Goal: Transaction & Acquisition: Purchase product/service

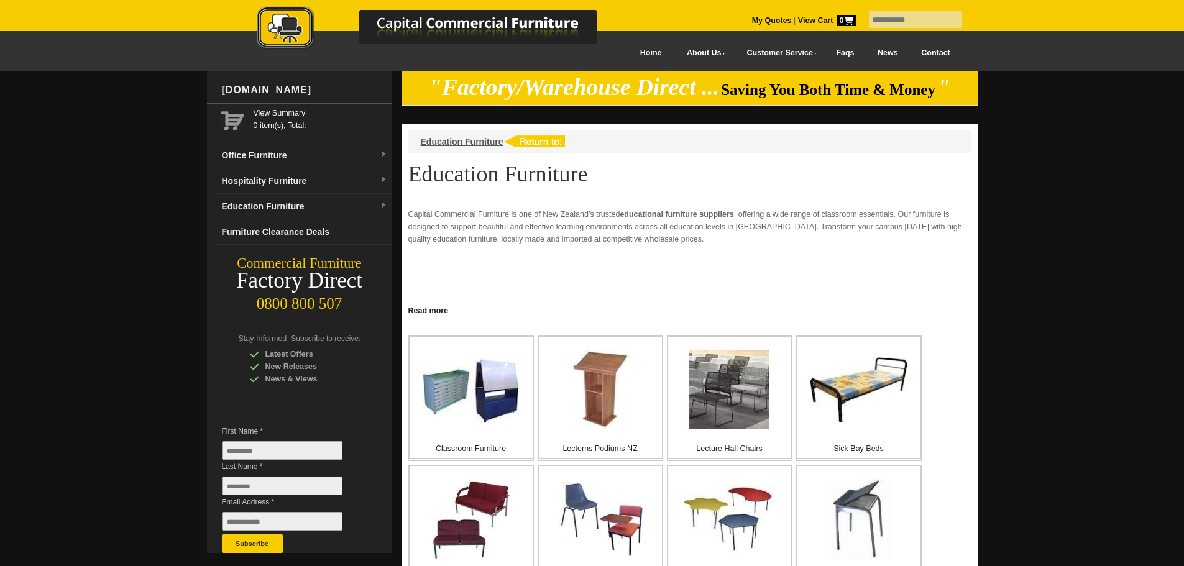
scroll to position [187, 0]
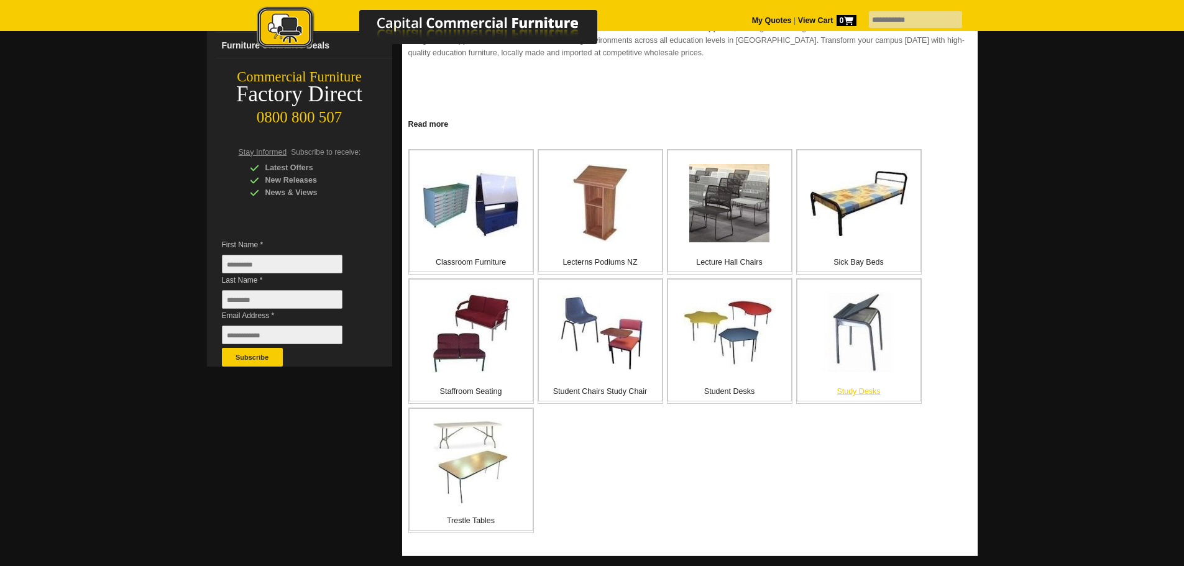
click at [862, 395] on p "Study Desks" at bounding box center [859, 391] width 123 height 12
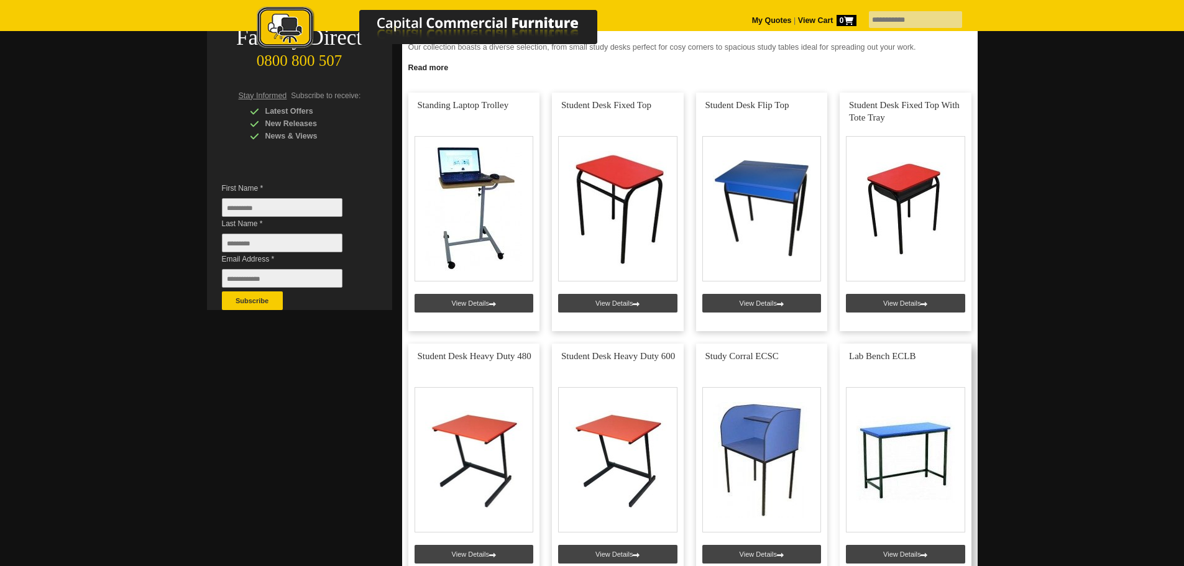
scroll to position [249, 0]
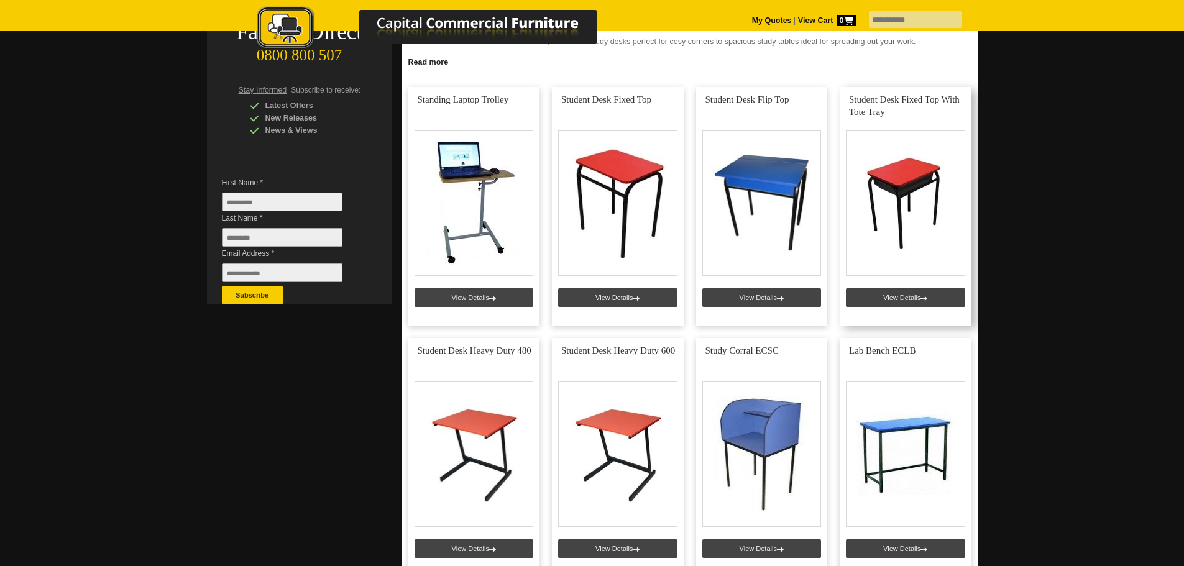
click at [921, 297] on link at bounding box center [906, 206] width 132 height 239
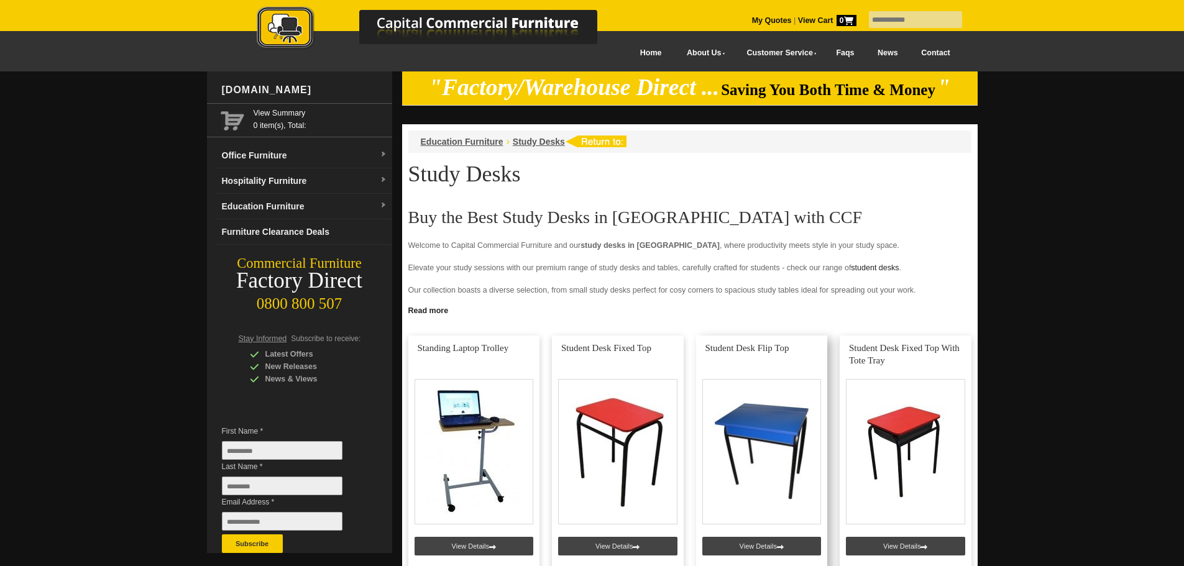
scroll to position [249, 0]
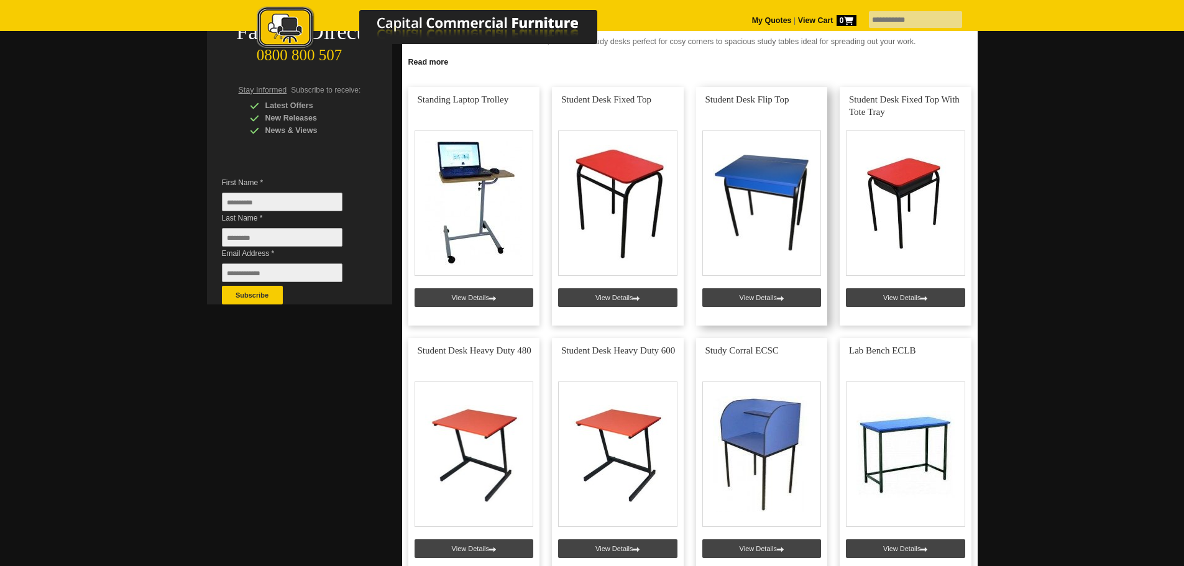
click at [784, 295] on link at bounding box center [762, 206] width 132 height 239
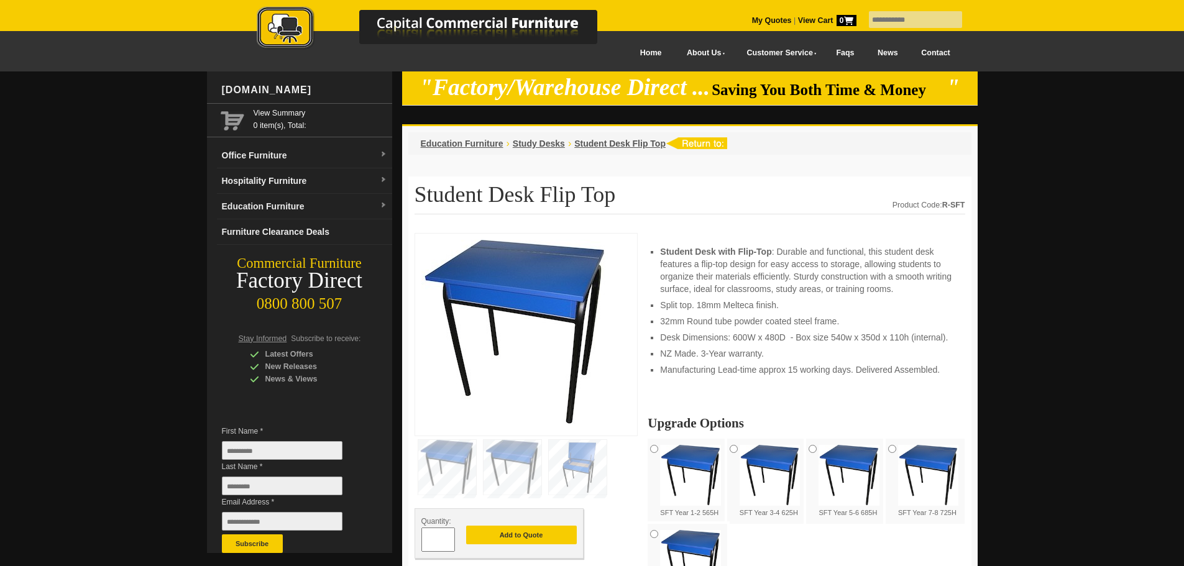
click at [585, 472] on img at bounding box center [578, 467] width 58 height 55
